Goal: Task Accomplishment & Management: Manage account settings

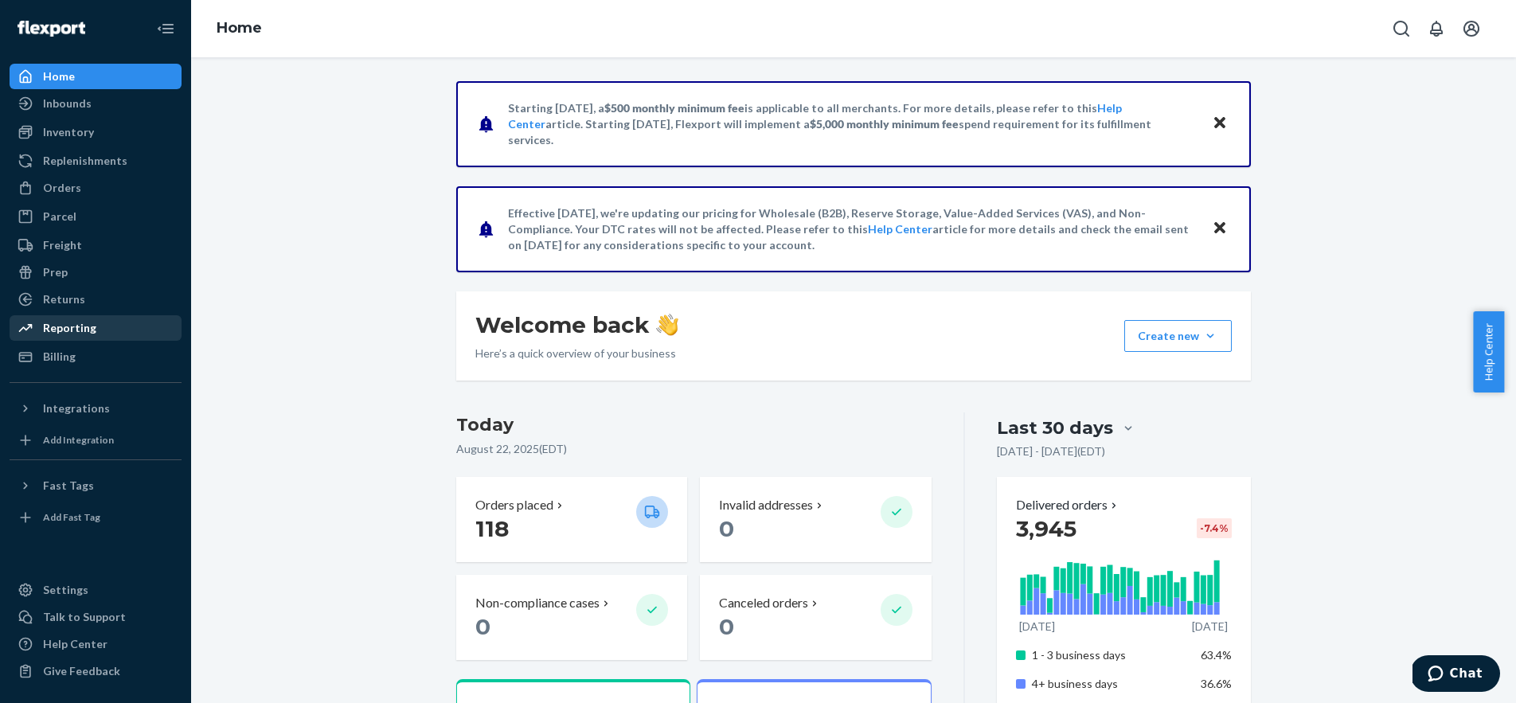
click at [81, 332] on div "Reporting" at bounding box center [69, 328] width 53 height 16
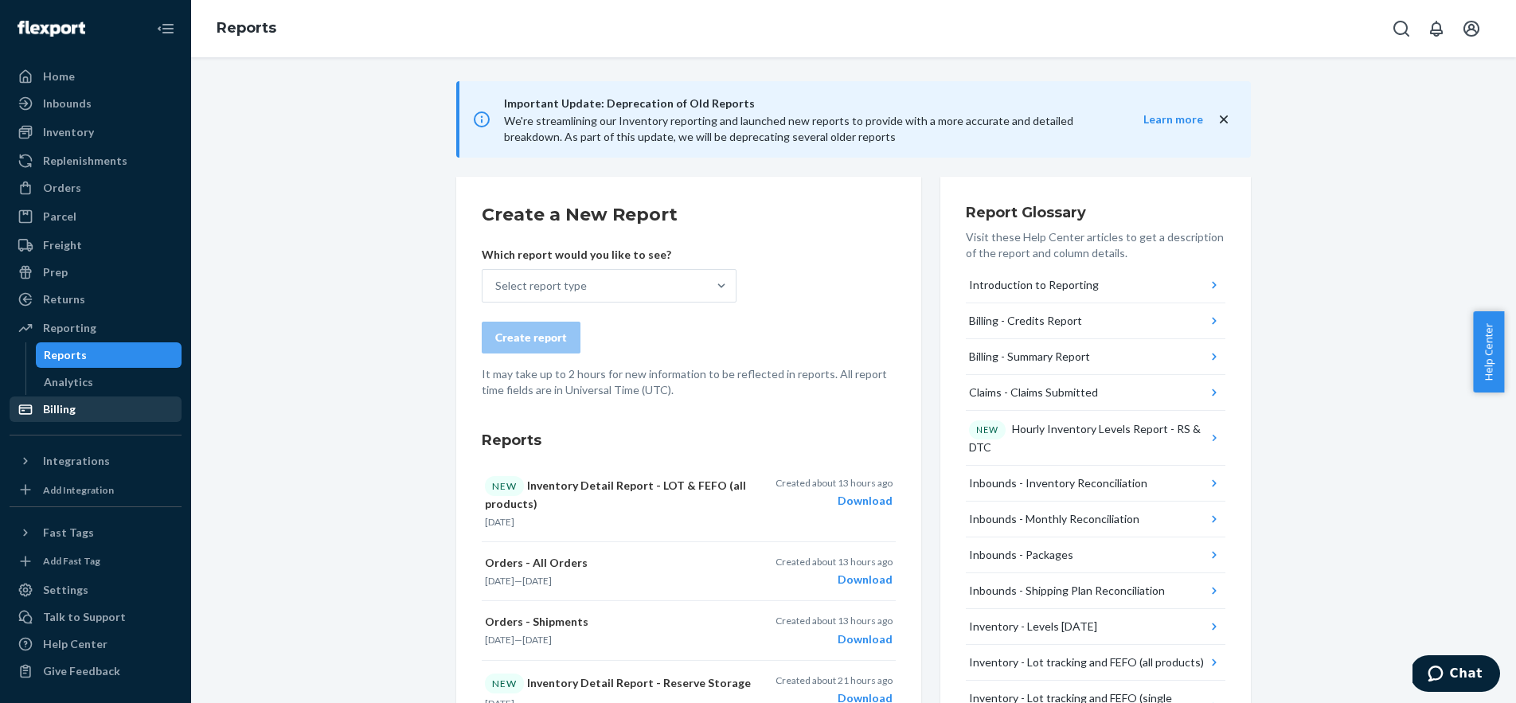
click at [96, 413] on div "Billing" at bounding box center [95, 409] width 169 height 22
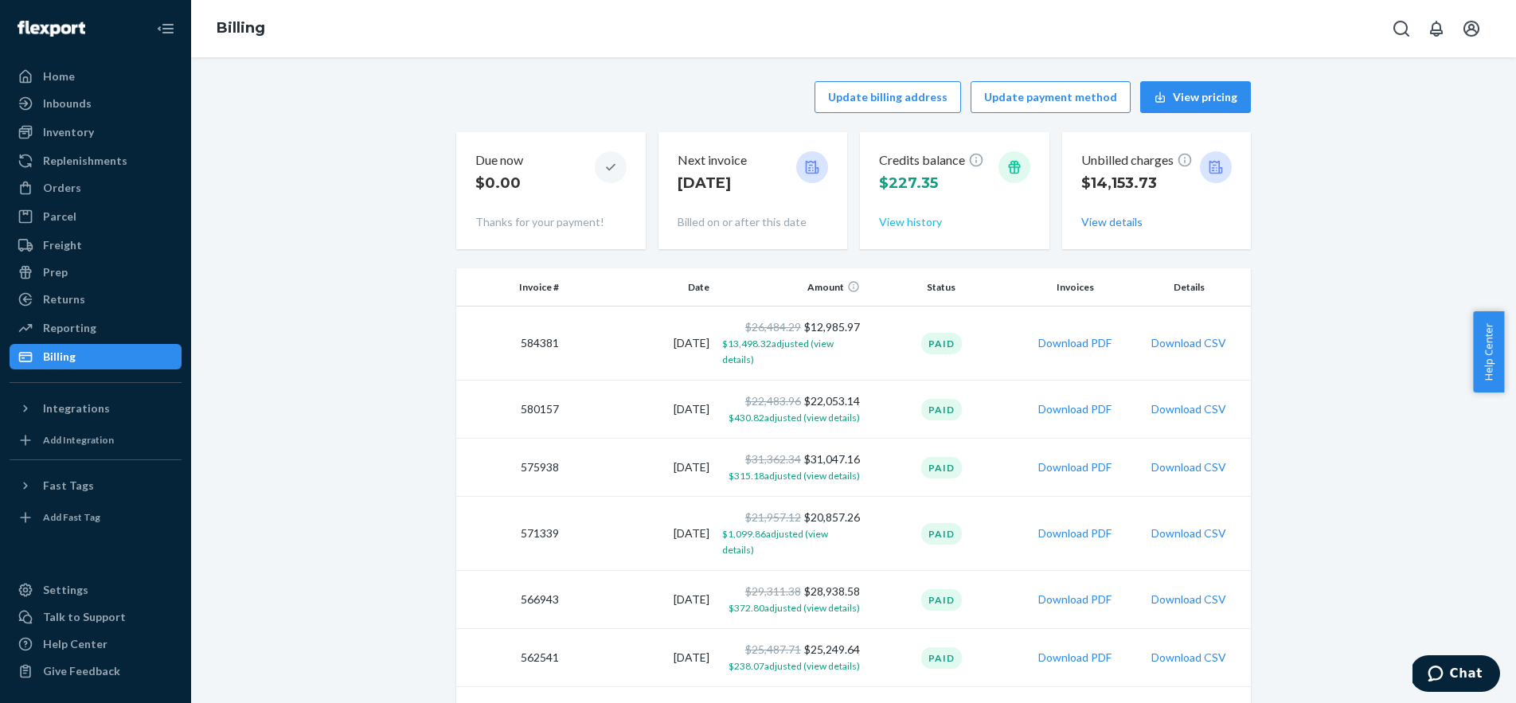
click at [901, 219] on button "View history" at bounding box center [910, 222] width 63 height 16
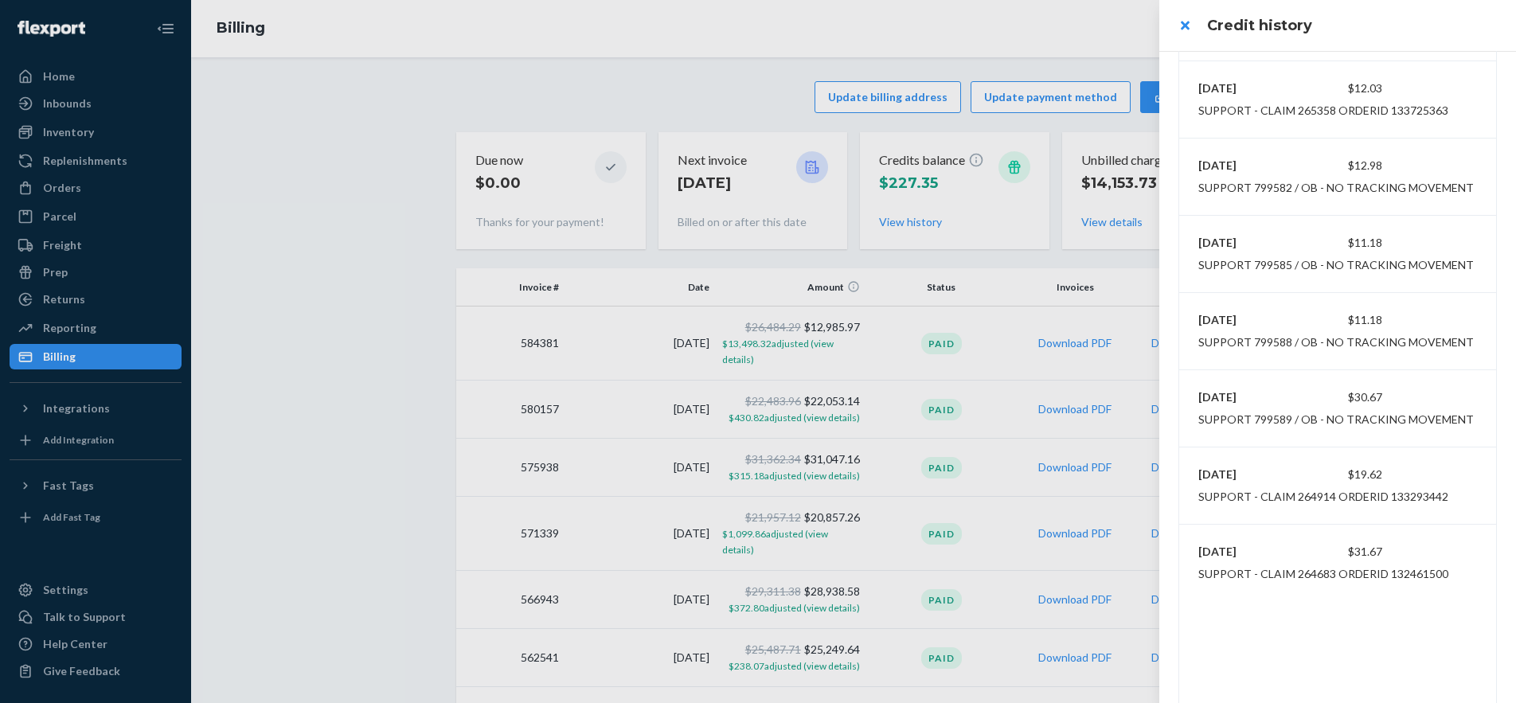
scroll to position [697, 0]
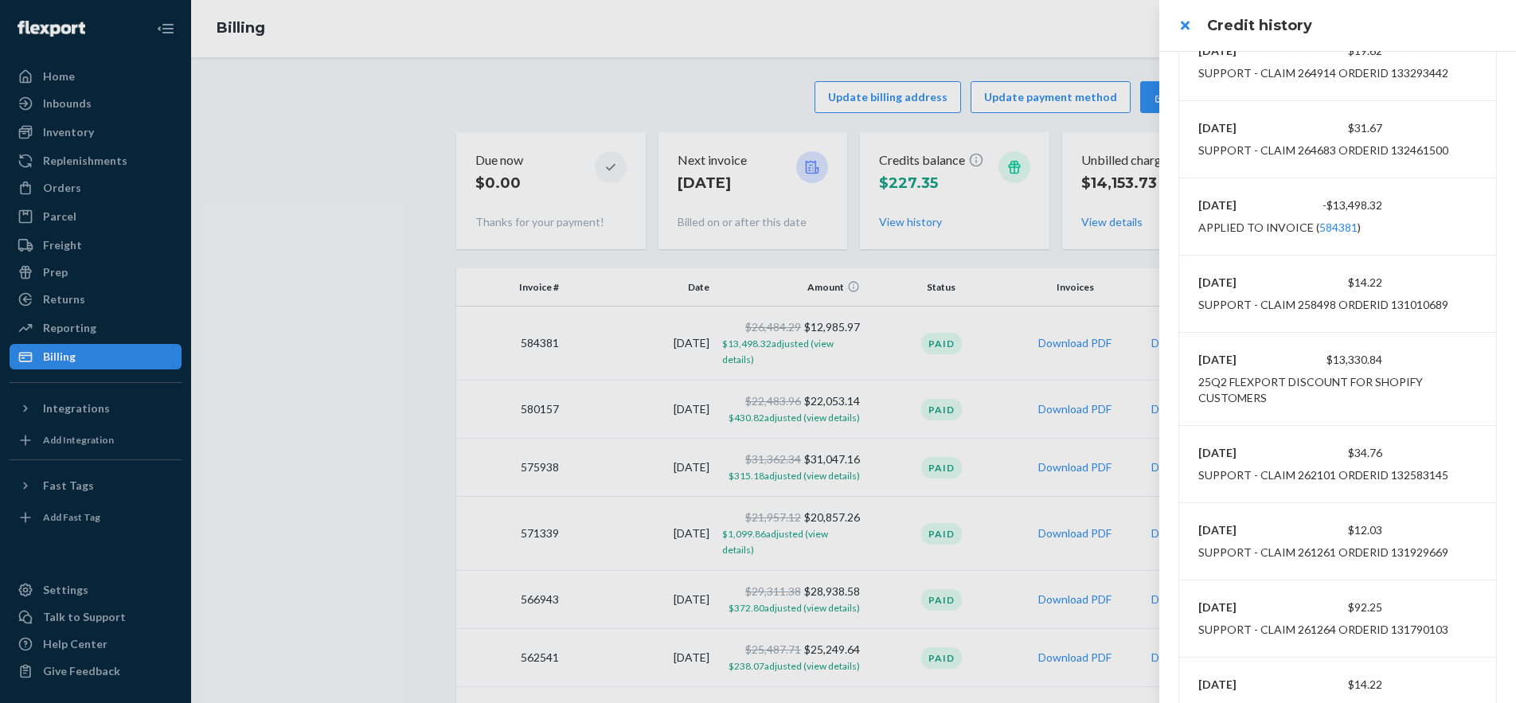
click at [1324, 361] on div "$13,330.84" at bounding box center [1337, 360] width 92 height 16
copy div "$13,330.84"
click at [1182, 21] on button "close" at bounding box center [1185, 26] width 32 height 32
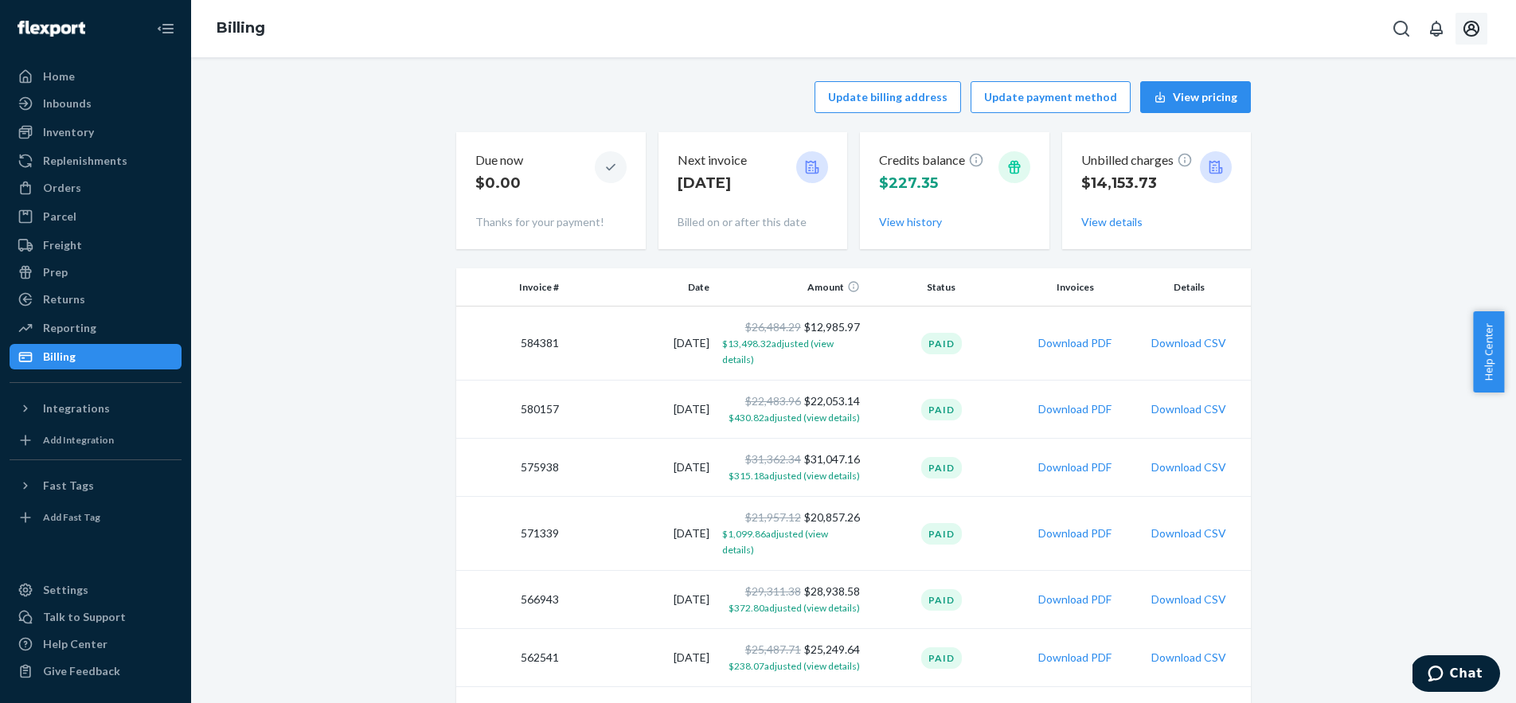
click at [1463, 33] on icon "Open account menu" at bounding box center [1471, 28] width 19 height 19
click at [1374, 156] on div "Log out" at bounding box center [1433, 170] width 119 height 29
